Goal: Task Accomplishment & Management: Use online tool/utility

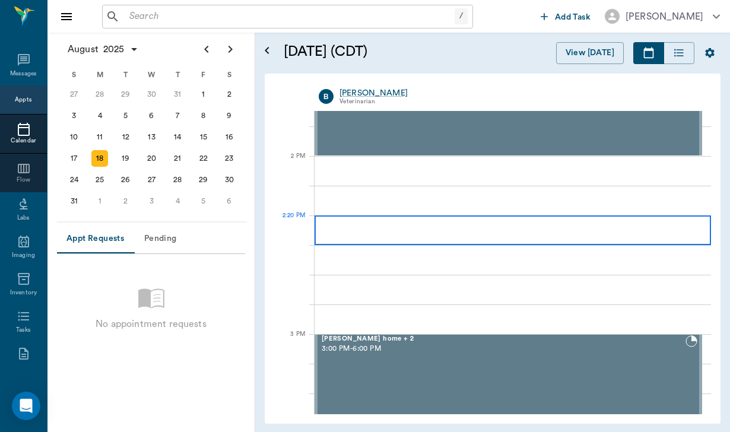
scroll to position [1027, 0]
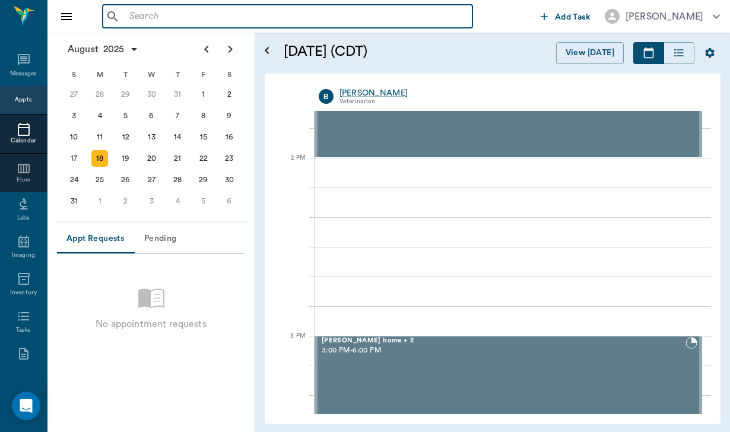
click at [136, 14] on input "text" at bounding box center [296, 16] width 343 height 17
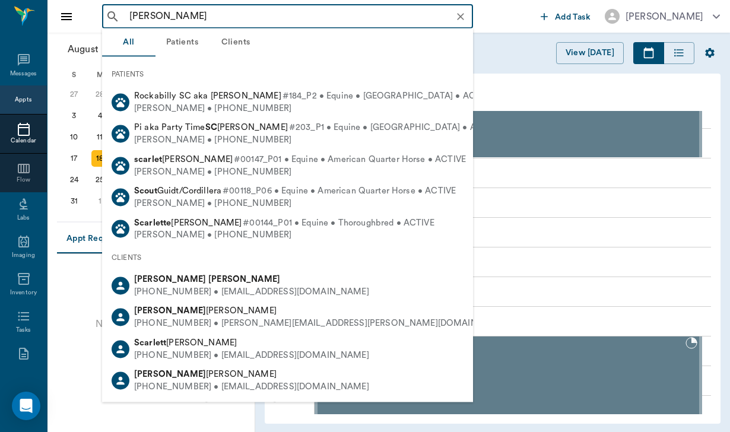
type input "[PERSON_NAME]"
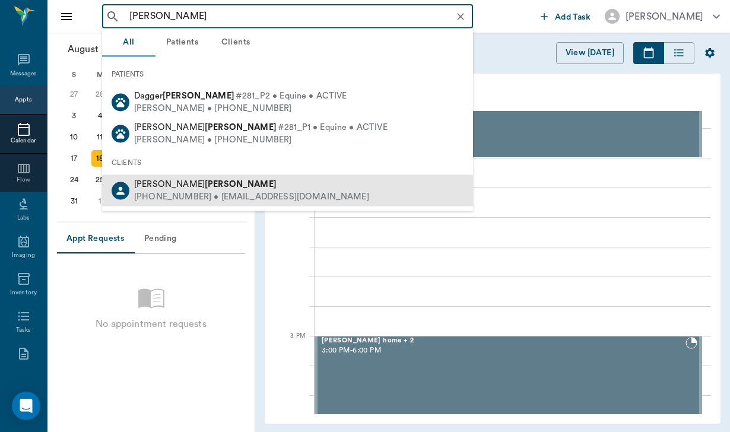
click at [200, 198] on div "[PHONE_NUMBER] • [EMAIL_ADDRESS][DOMAIN_NAME]" at bounding box center [251, 197] width 235 height 12
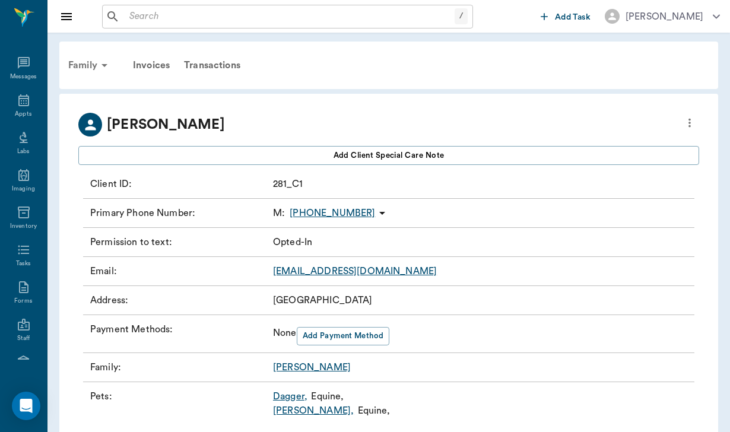
click at [69, 67] on div "Family" at bounding box center [90, 65] width 58 height 29
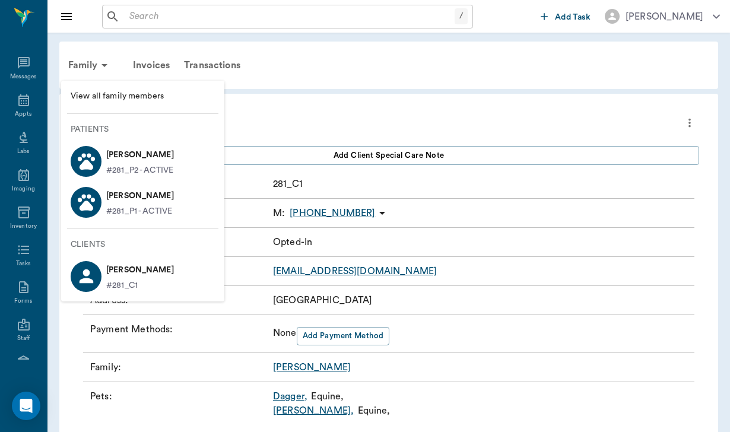
click at [309, 72] on div at bounding box center [365, 216] width 730 height 432
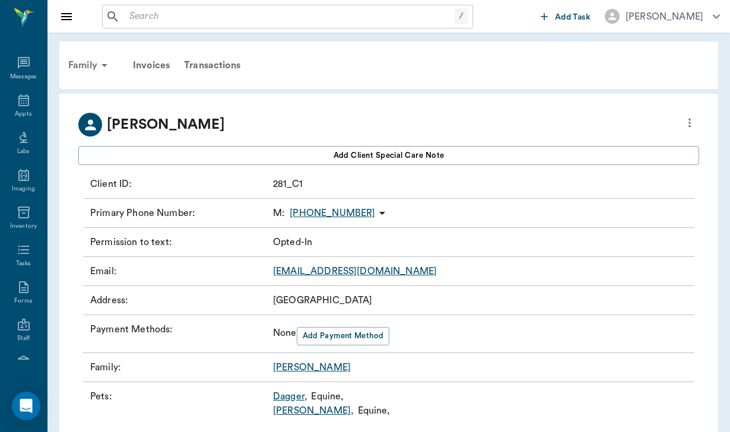
click at [84, 61] on div "Family" at bounding box center [90, 65] width 58 height 29
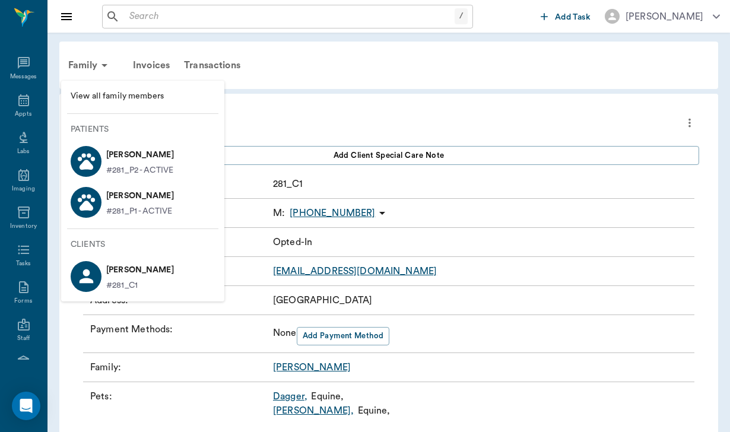
click at [157, 159] on p "[PERSON_NAME]" at bounding box center [140, 155] width 68 height 19
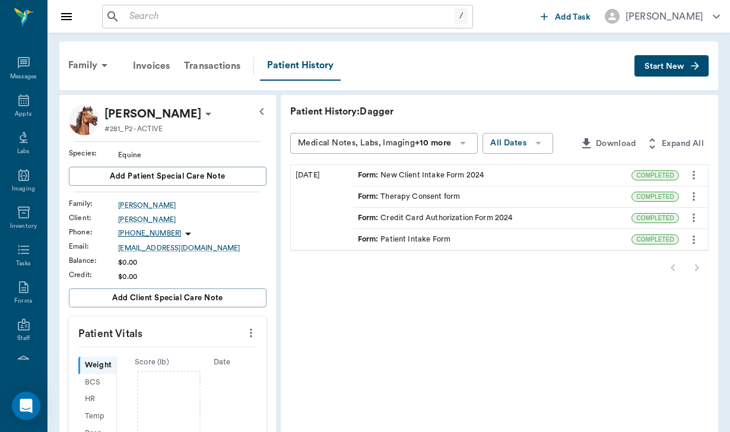
click at [157, 12] on input "text" at bounding box center [290, 16] width 330 height 17
click at [665, 67] on span "Start New" at bounding box center [665, 67] width 40 height 0
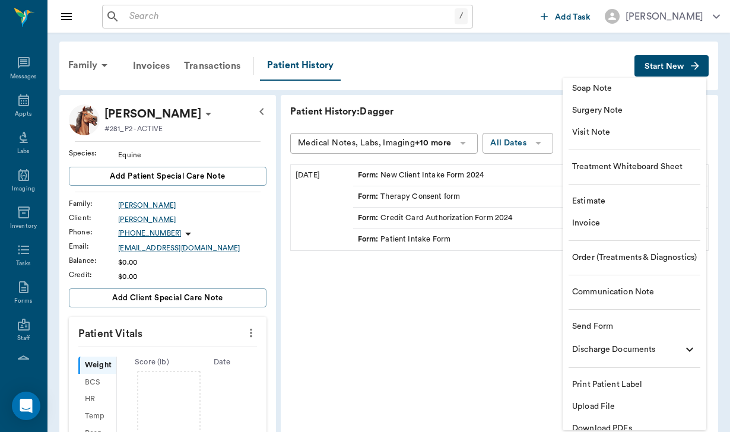
click at [598, 327] on span "Send Form" at bounding box center [635, 327] width 125 height 12
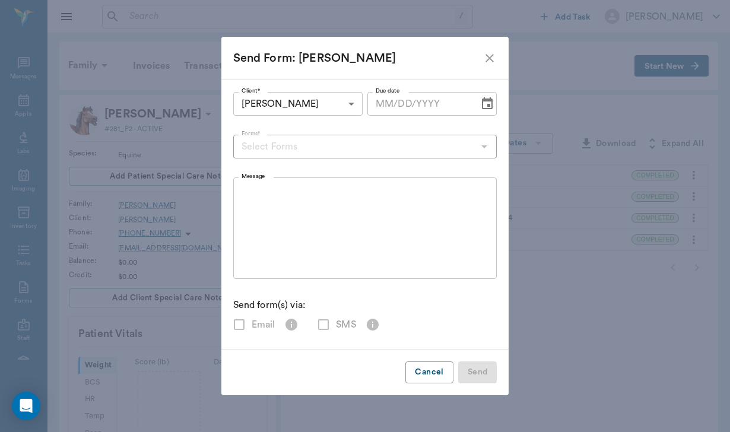
checkbox input "true"
click at [344, 103] on body "/ ​ Add Task [PERSON_NAME] Nectar Messages Appts Labs Imaging Inventory Tasks F…" at bounding box center [365, 372] width 730 height 744
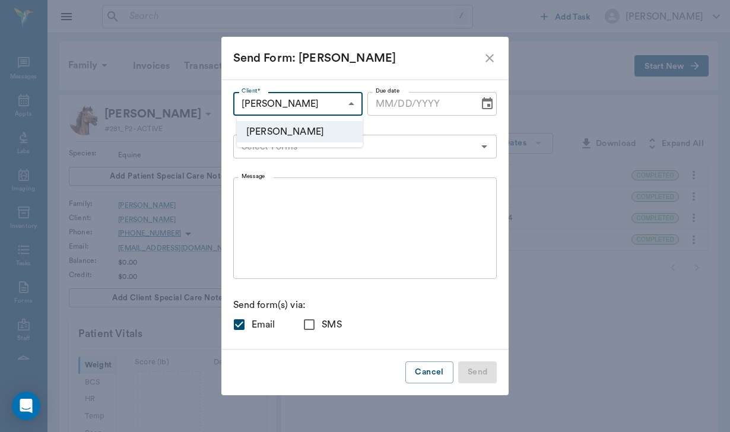
click at [486, 56] on div at bounding box center [365, 216] width 730 height 432
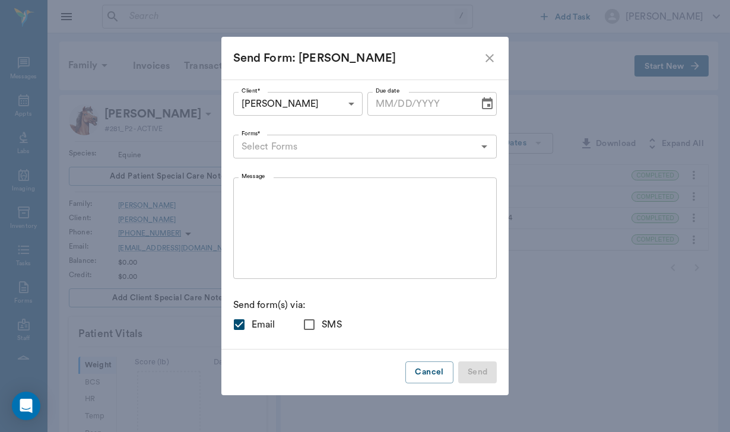
click at [486, 56] on icon "close" at bounding box center [490, 58] width 8 height 8
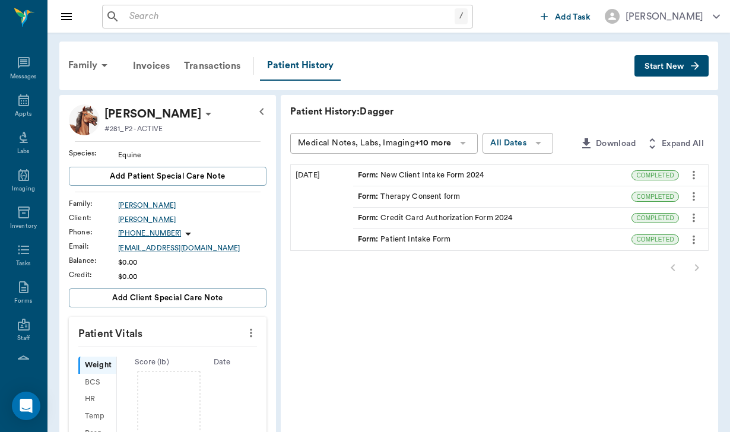
click at [441, 177] on div "Form : New Client Intake Form 2024" at bounding box center [492, 175] width 279 height 21
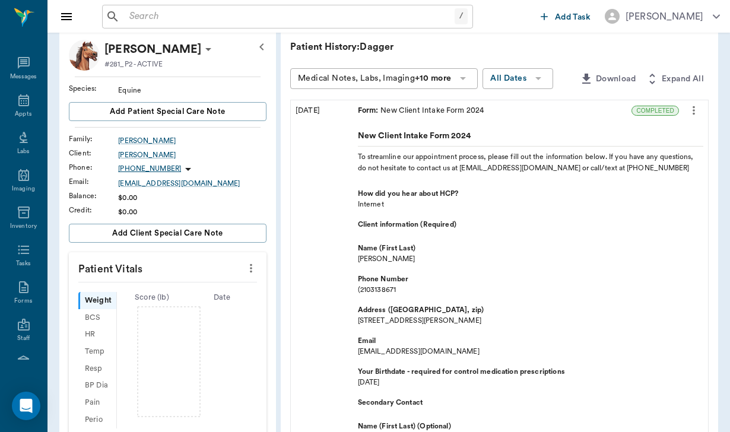
scroll to position [40, 0]
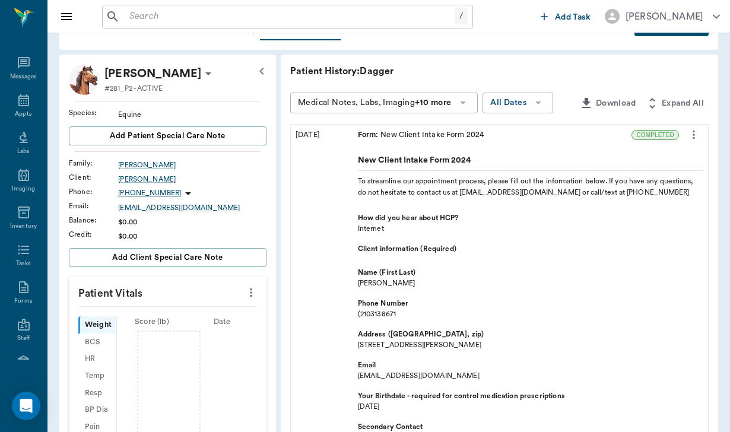
click at [485, 131] on div "Form : New Client Intake Form 2024" at bounding box center [492, 135] width 279 height 21
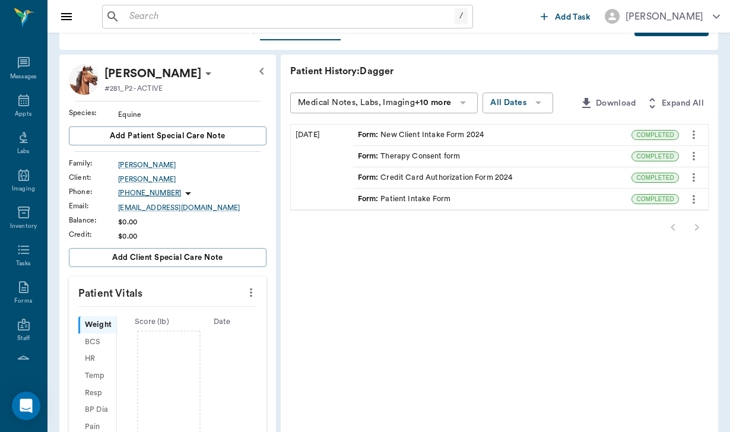
click at [466, 198] on div "Form : Patient Intake Form" at bounding box center [492, 199] width 279 height 21
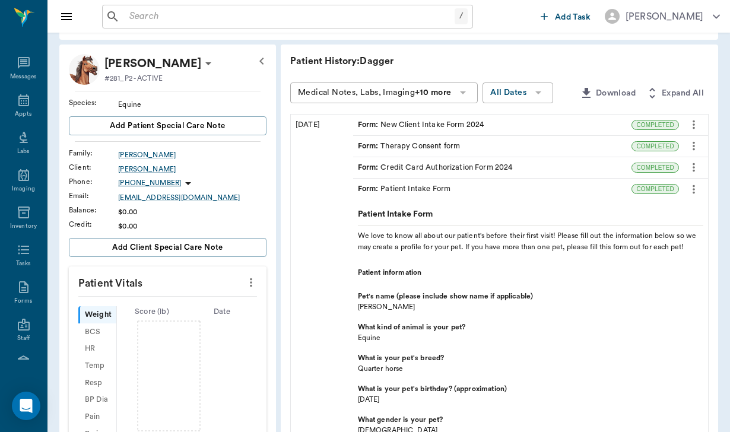
scroll to position [49, 0]
